Goal: Task Accomplishment & Management: Manage account settings

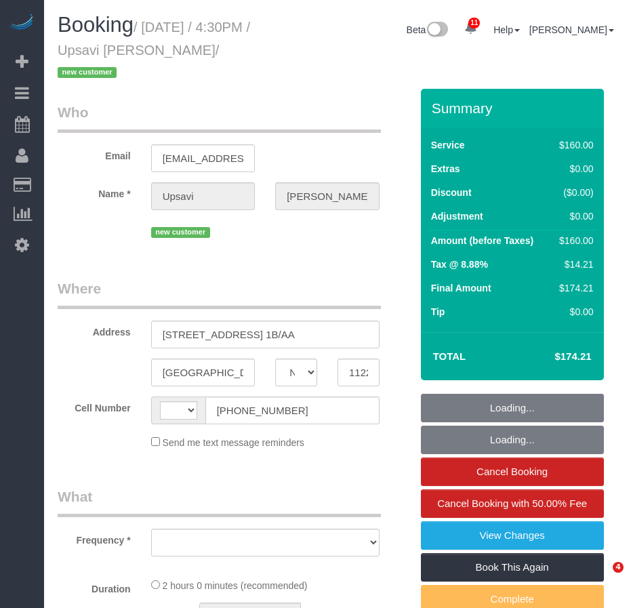
select select "NY"
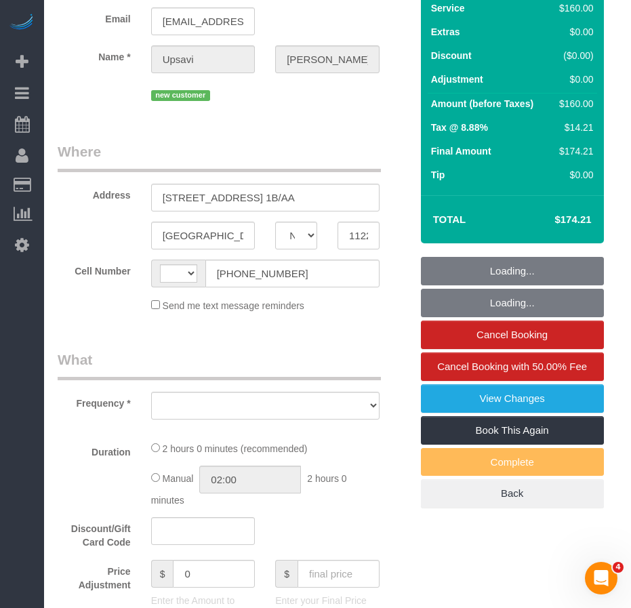
select select "string:[GEOGRAPHIC_DATA]"
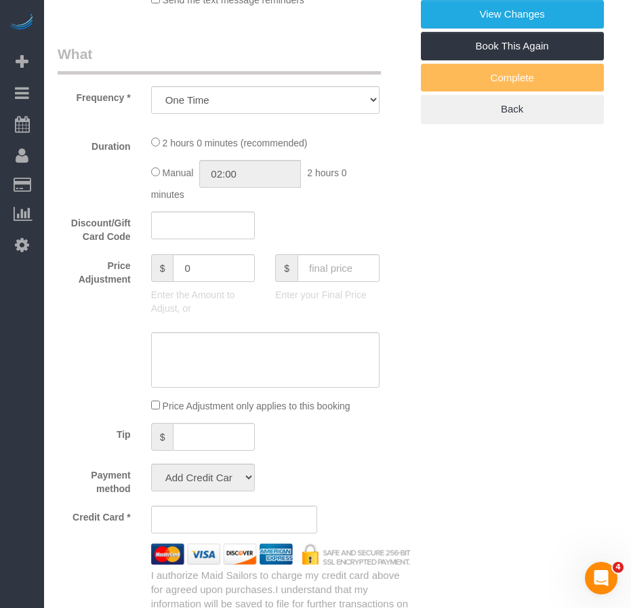
select select "object:872"
select select "string:stripe-pm_1S3iiV4VGloSiKo7za8kjBvS"
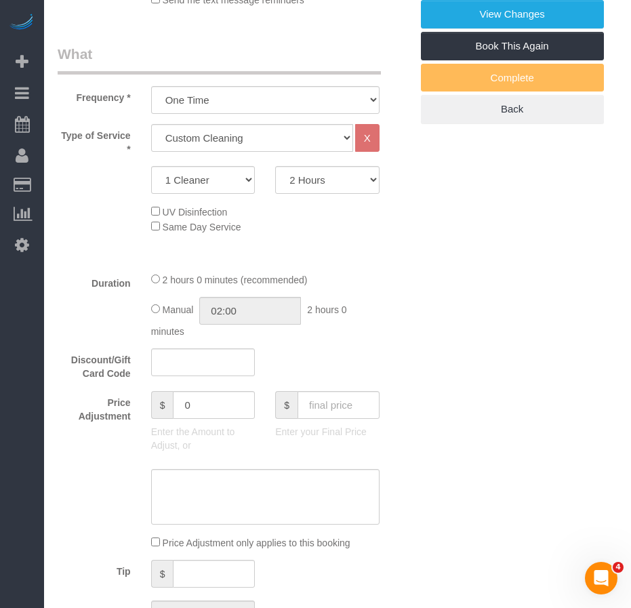
select select "number:89"
select select "number:90"
select select "number:15"
select select "number:7"
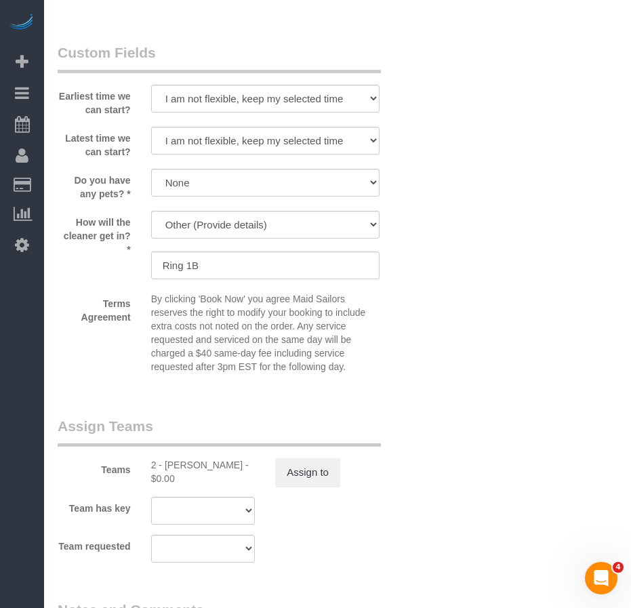
scroll to position [1559, 0]
